Goal: Book appointment/travel/reservation

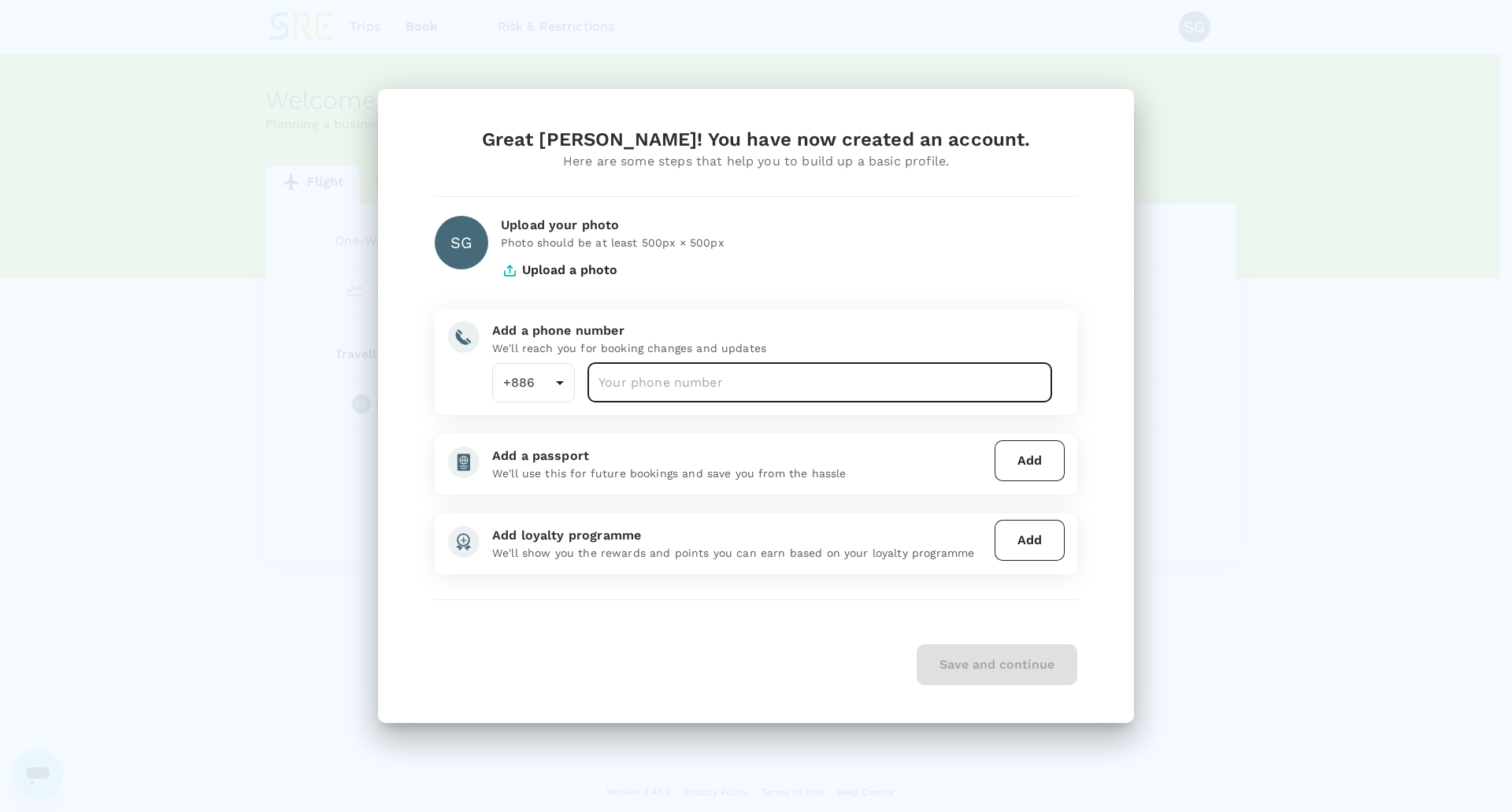
click at [764, 390] on input "number" at bounding box center [819, 383] width 464 height 39
type input "0958034072"
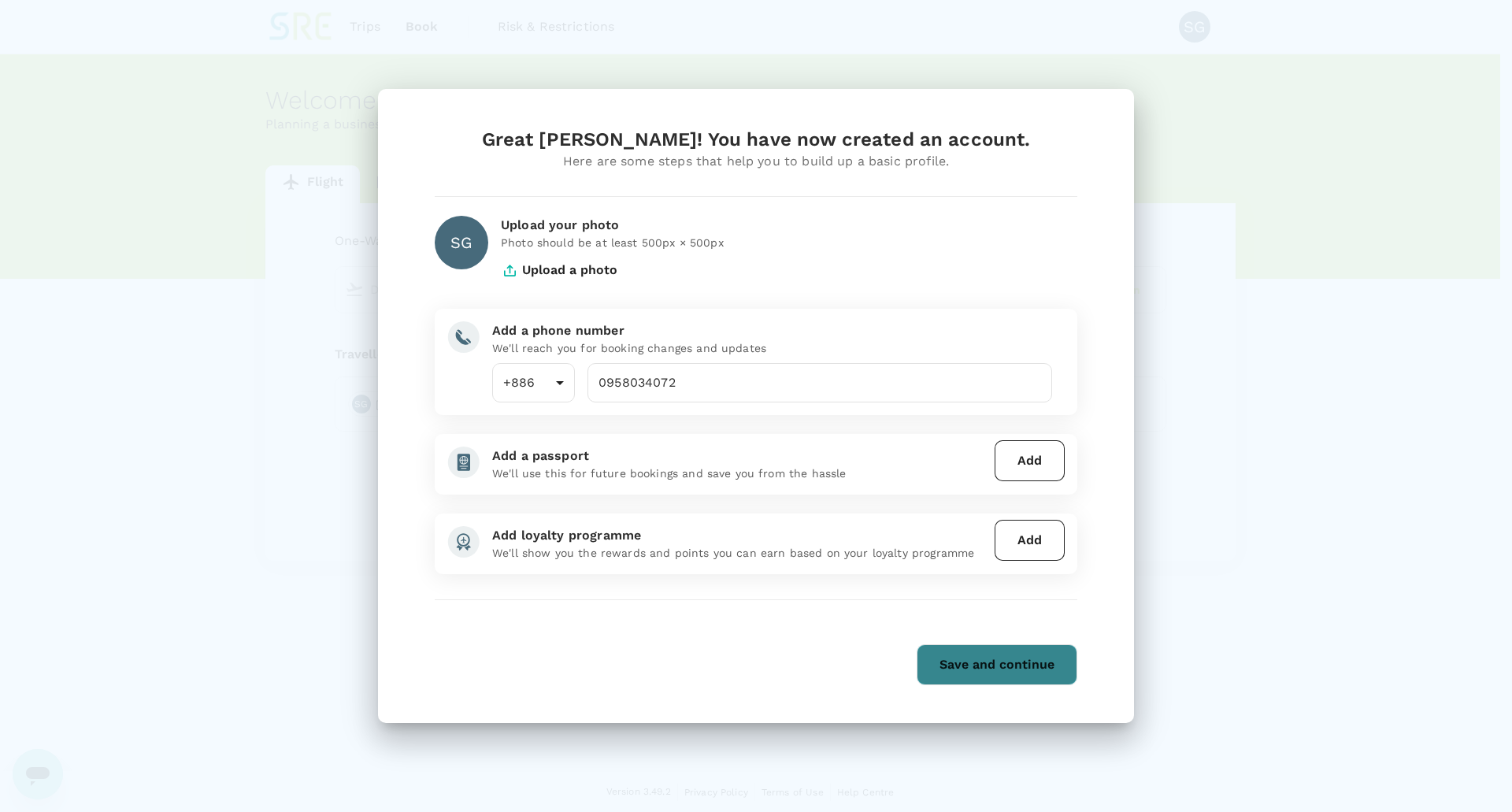
click at [985, 653] on button "Save and continue" at bounding box center [996, 665] width 160 height 41
